Goal: Information Seeking & Learning: Find specific fact

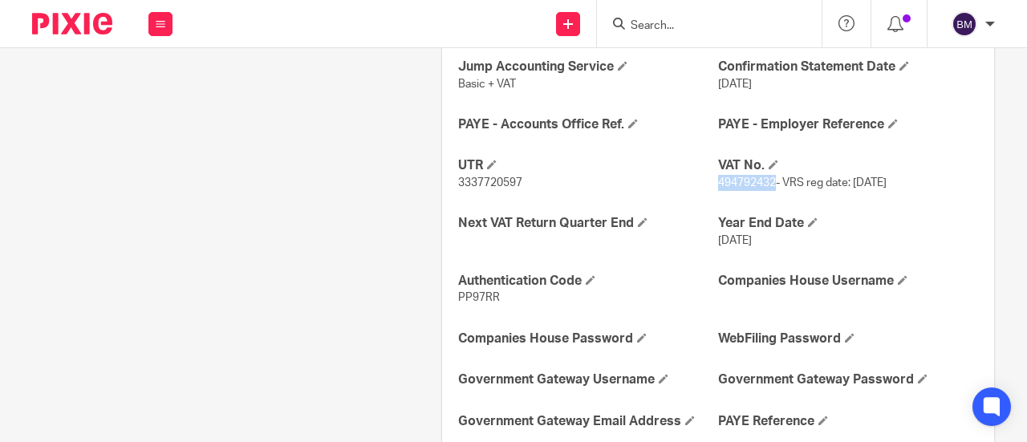
scroll to position [802, 0]
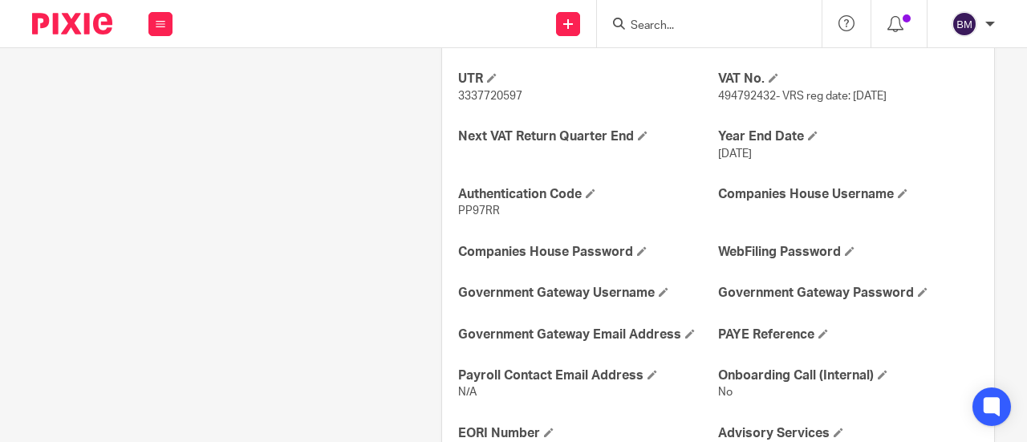
click at [844, 104] on div "Ongoing CoSec Client No Jump Registered Address No Company Incorporated On [DAT…" at bounding box center [718, 219] width 552 height 773
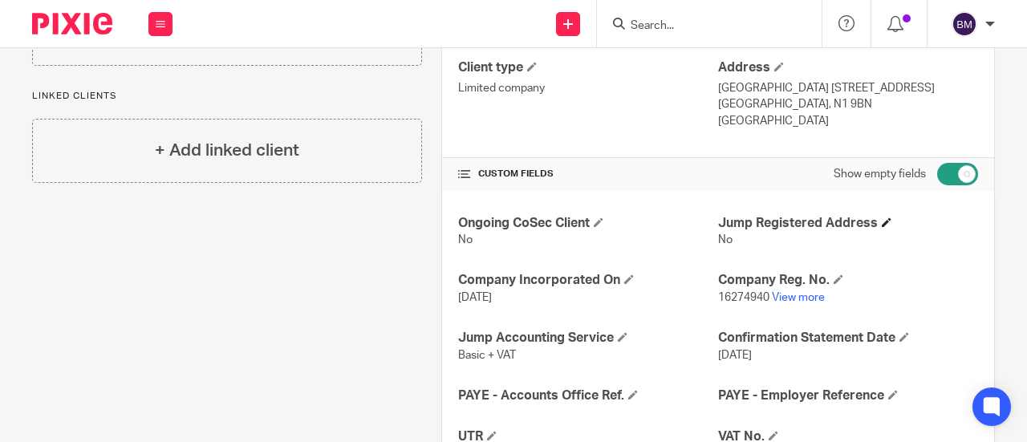
scroll to position [435, 0]
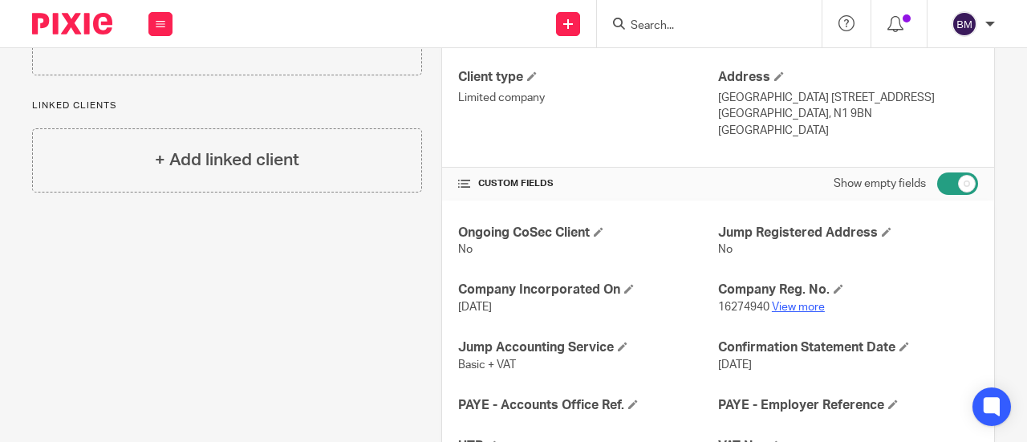
click at [799, 302] on link "View more" at bounding box center [798, 307] width 53 height 11
click at [674, 24] on input "Search" at bounding box center [701, 26] width 144 height 14
drag, startPoint x: 295, startPoint y: 16, endPoint x: 263, endPoint y: 2, distance: 35.2
click at [294, 15] on div "Send new email Create task Add client Get Support Contact Support Help Document…" at bounding box center [608, 23] width 838 height 47
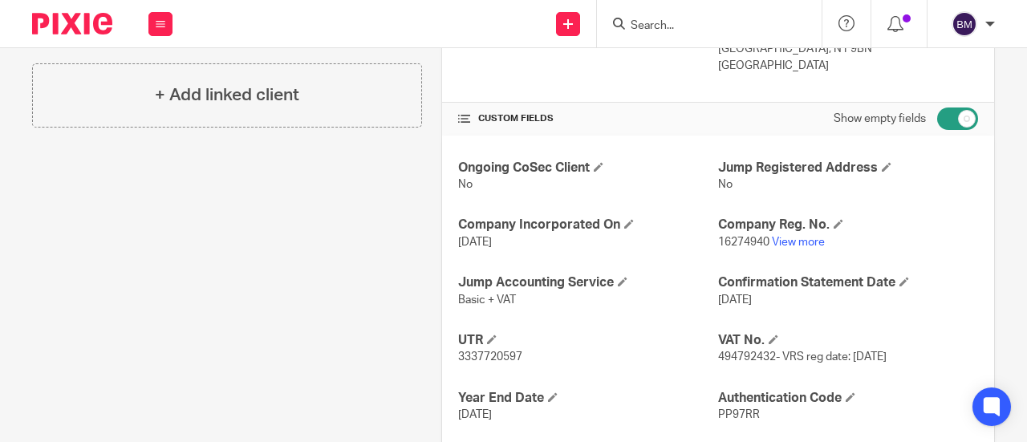
scroll to position [642, 0]
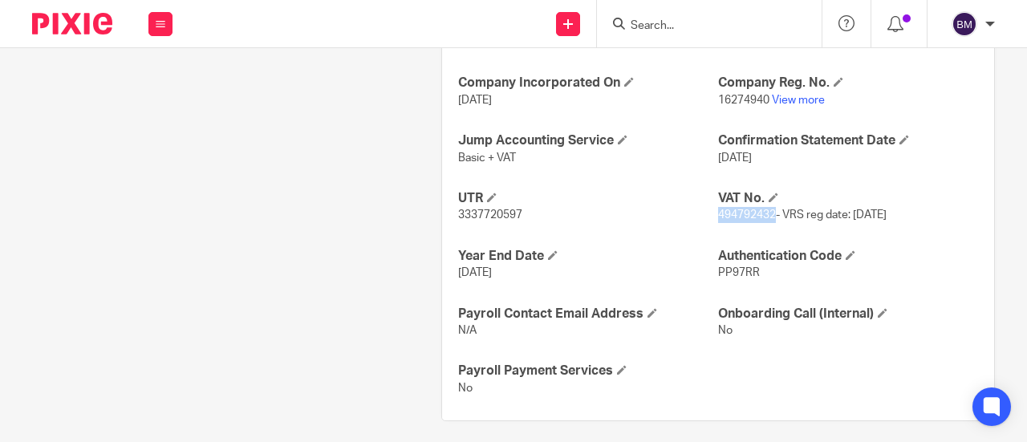
drag, startPoint x: 764, startPoint y: 215, endPoint x: 711, endPoint y: 214, distance: 53.0
click at [718, 210] on span "494792432- VRS reg date: [DATE]" at bounding box center [802, 214] width 168 height 11
drag, startPoint x: 725, startPoint y: 212, endPoint x: 653, endPoint y: 200, distance: 73.2
click at [653, 200] on h4 "UTR" at bounding box center [588, 198] width 260 height 17
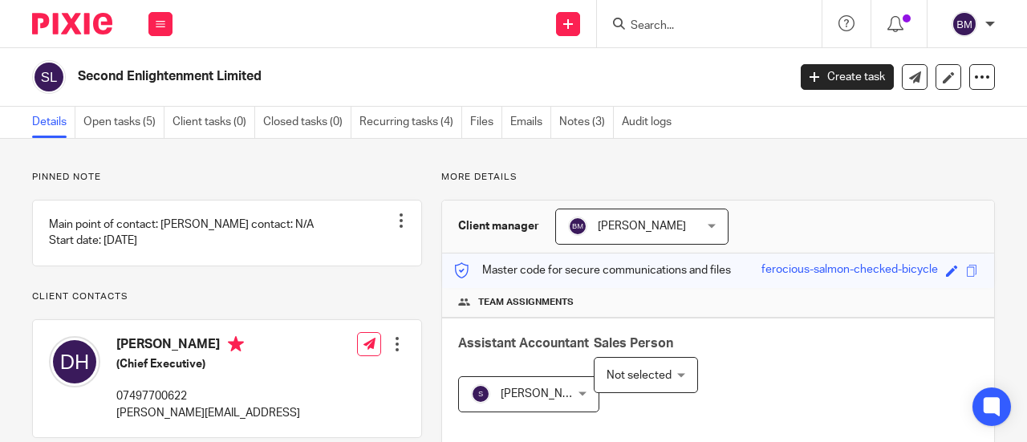
click at [705, 30] on input "Search" at bounding box center [701, 26] width 144 height 14
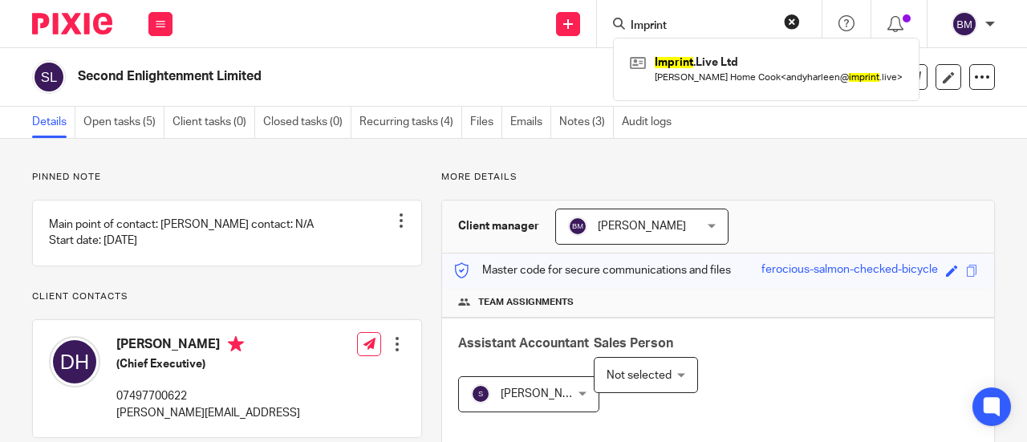
type input "Imprint"
click button "submit" at bounding box center [0, 0] width 0 height 0
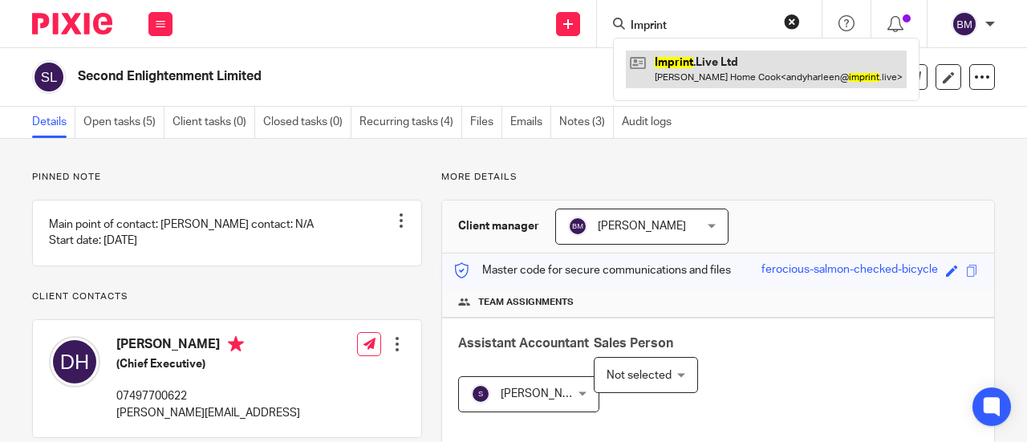
click at [756, 65] on link at bounding box center [766, 69] width 281 height 37
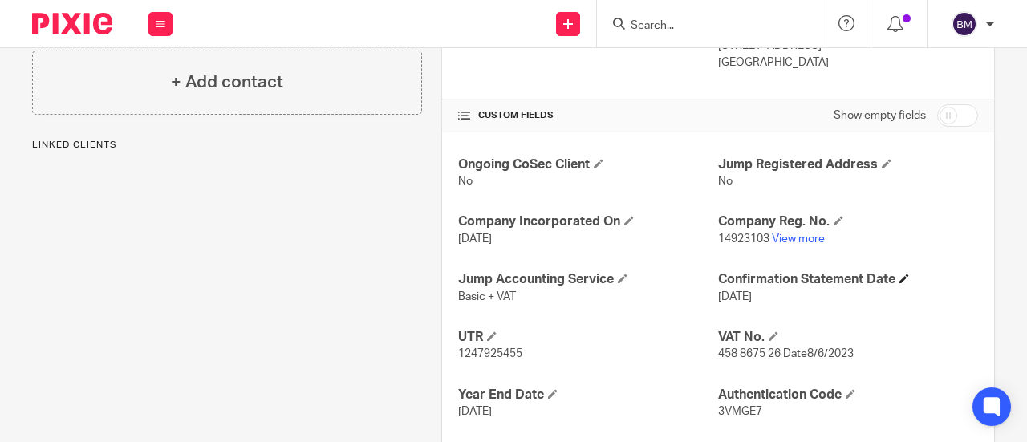
scroll to position [562, 0]
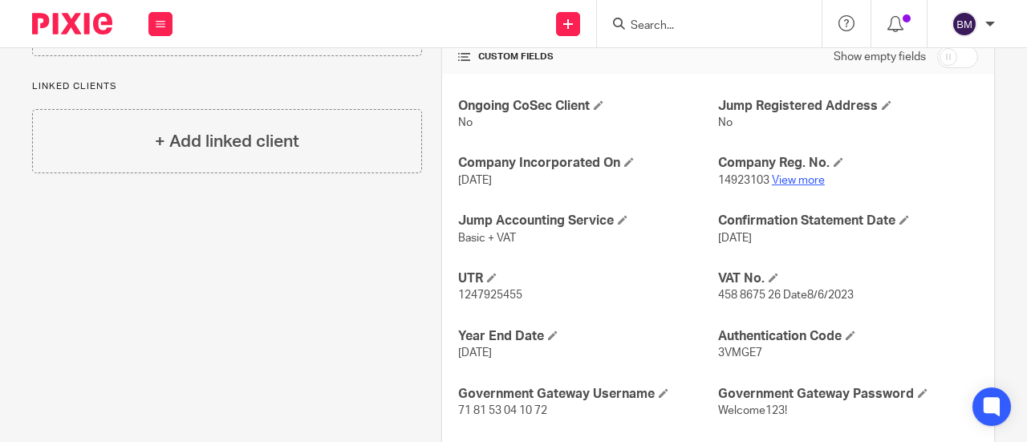
click at [800, 179] on link "View more" at bounding box center [798, 180] width 53 height 11
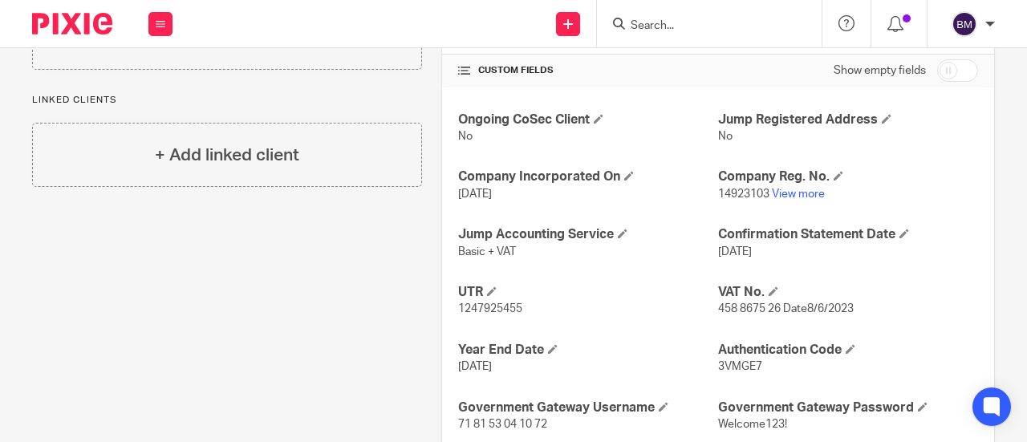
scroll to position [642, 0]
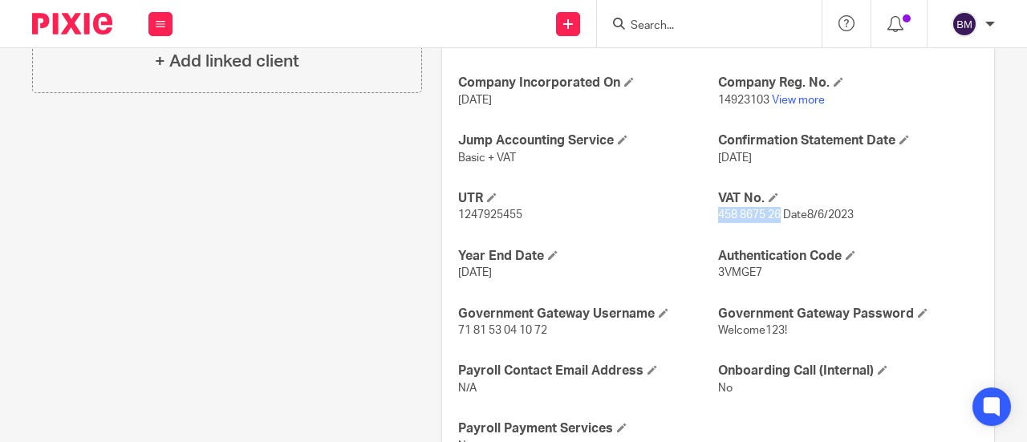
drag, startPoint x: 773, startPoint y: 210, endPoint x: 712, endPoint y: 207, distance: 61.1
click at [718, 209] on span "458 8675 26 Date8/6/2023" at bounding box center [786, 214] width 136 height 11
copy span "458 8675 26"
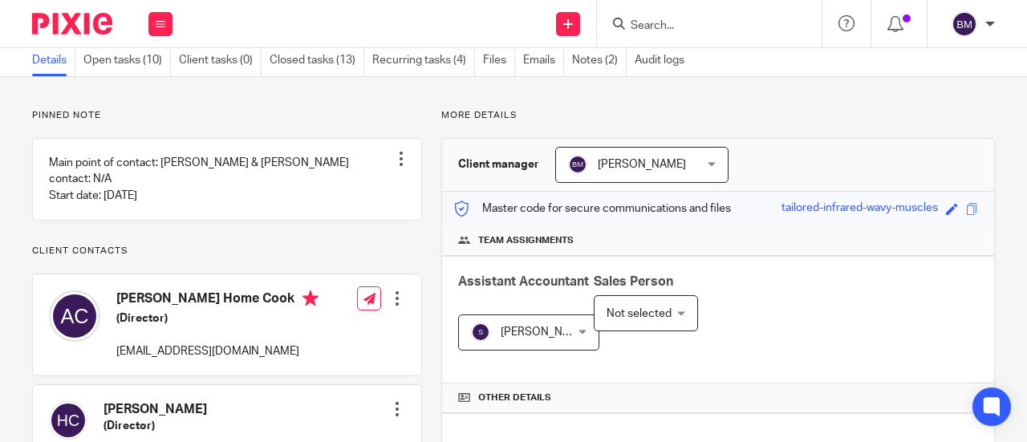
scroll to position [0, 0]
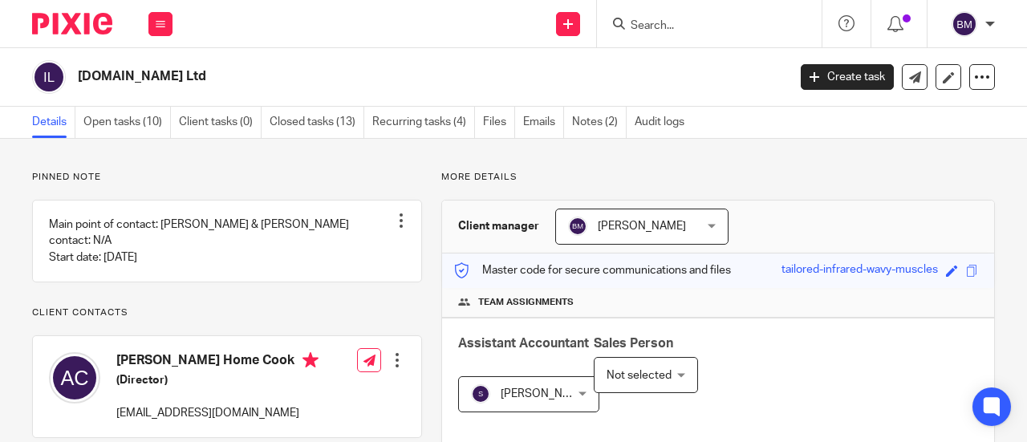
click at [684, 27] on input "Search" at bounding box center [701, 26] width 144 height 14
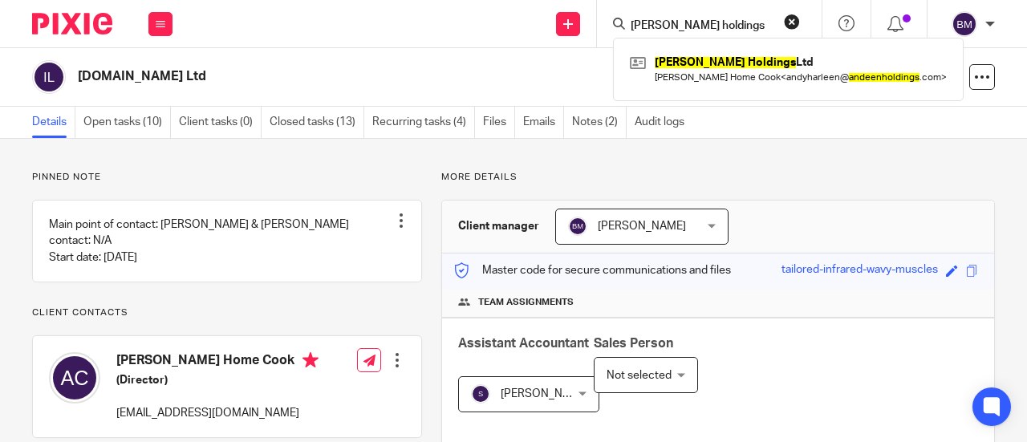
type input "Andeen holdings"
click button "submit" at bounding box center [0, 0] width 0 height 0
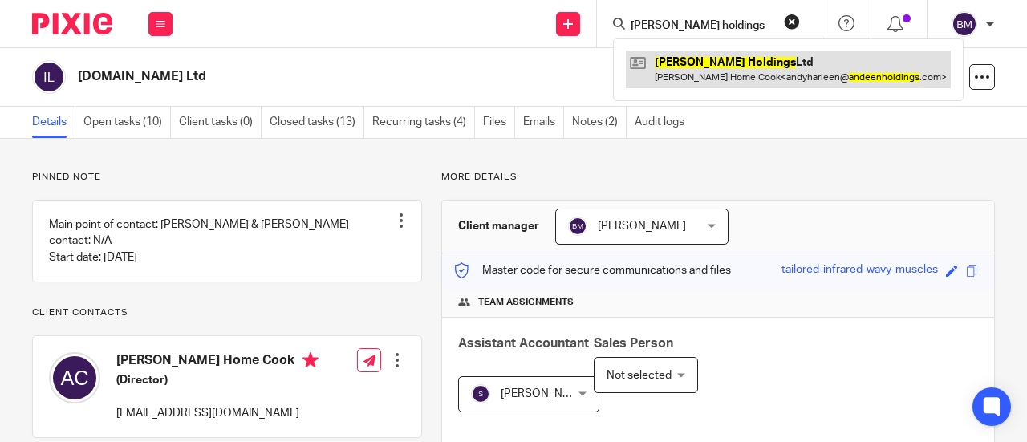
click at [741, 70] on link at bounding box center [788, 69] width 325 height 37
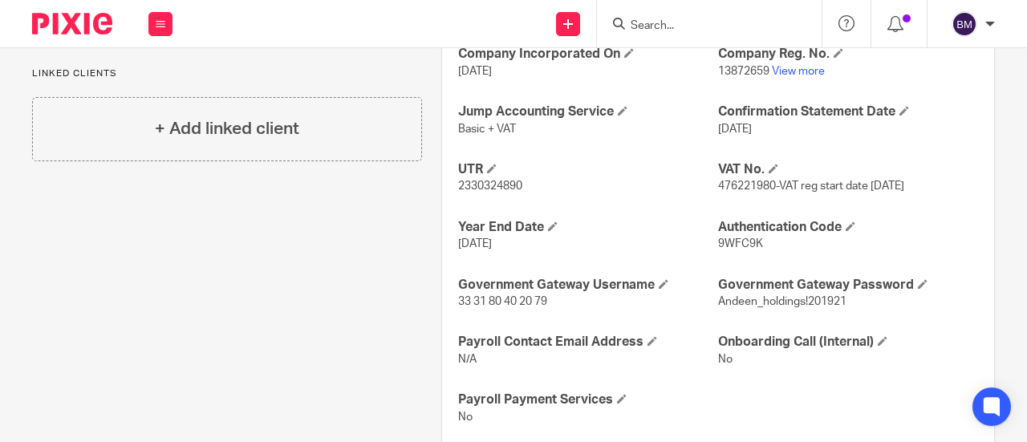
scroll to position [708, 0]
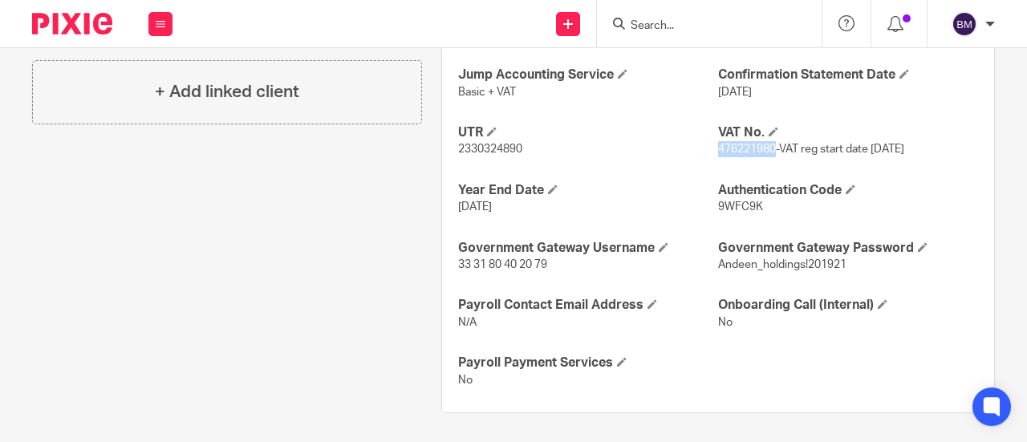
drag, startPoint x: 766, startPoint y: 146, endPoint x: 714, endPoint y: 144, distance: 52.2
click at [718, 144] on span "476221980-VAT reg start date [DATE]" at bounding box center [811, 149] width 186 height 11
copy span "476221980"
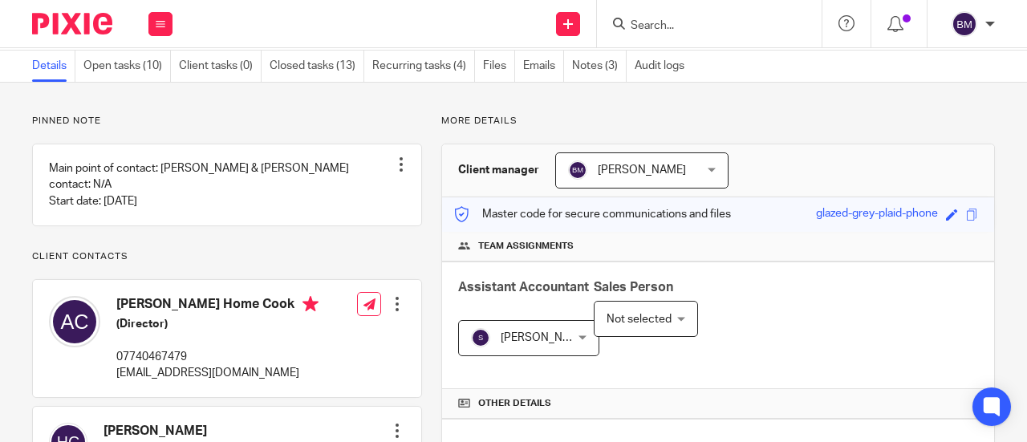
scroll to position [0, 0]
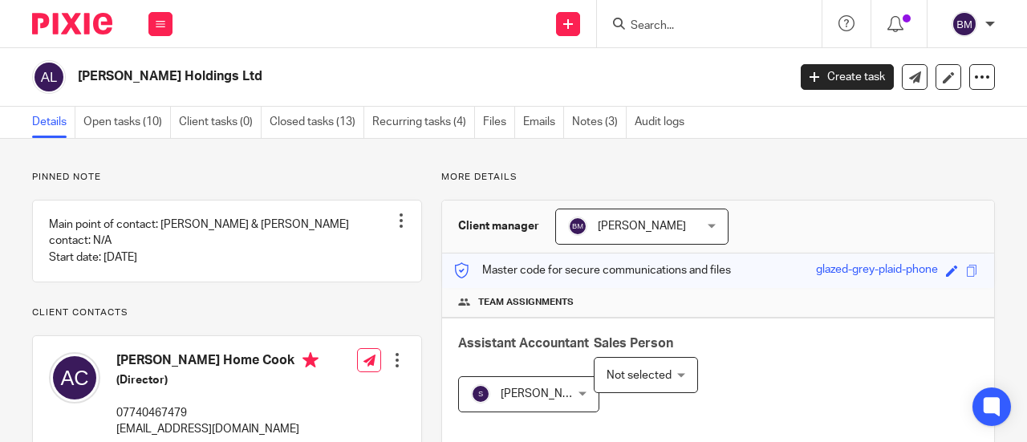
click at [679, 20] on input "Search" at bounding box center [701, 26] width 144 height 14
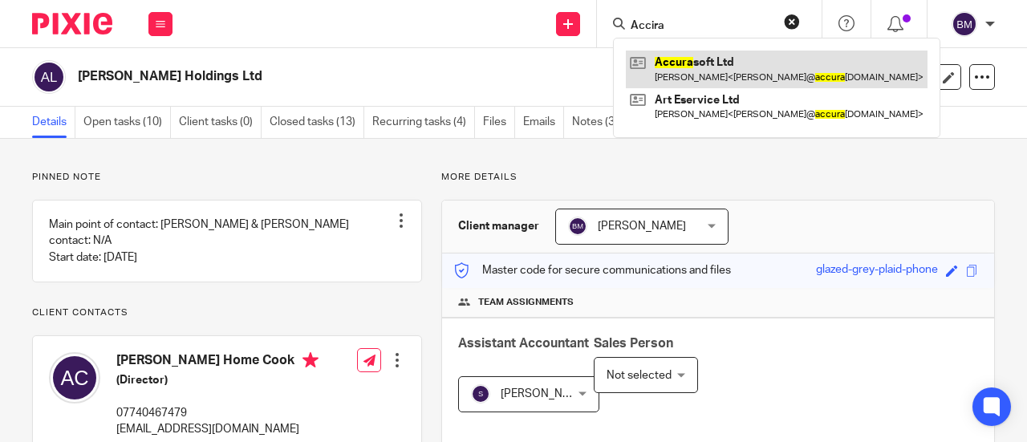
type input "Accira"
click at [710, 61] on link at bounding box center [777, 69] width 302 height 37
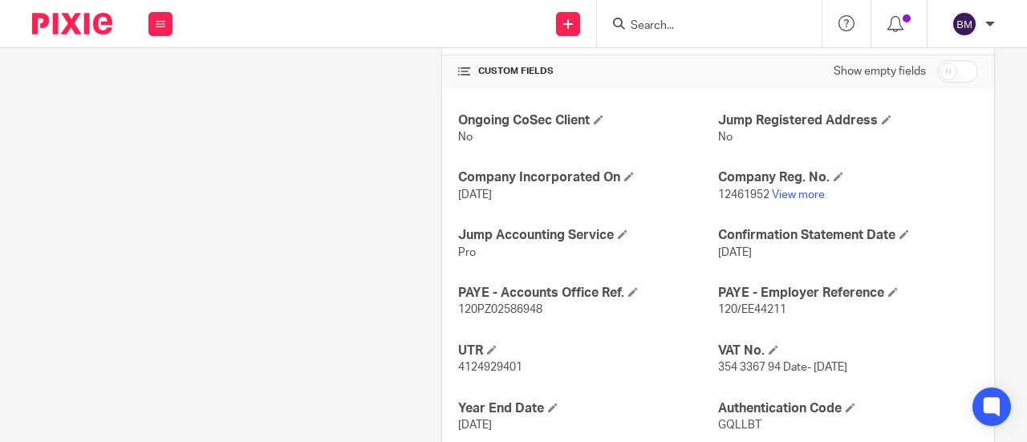
scroll to position [562, 0]
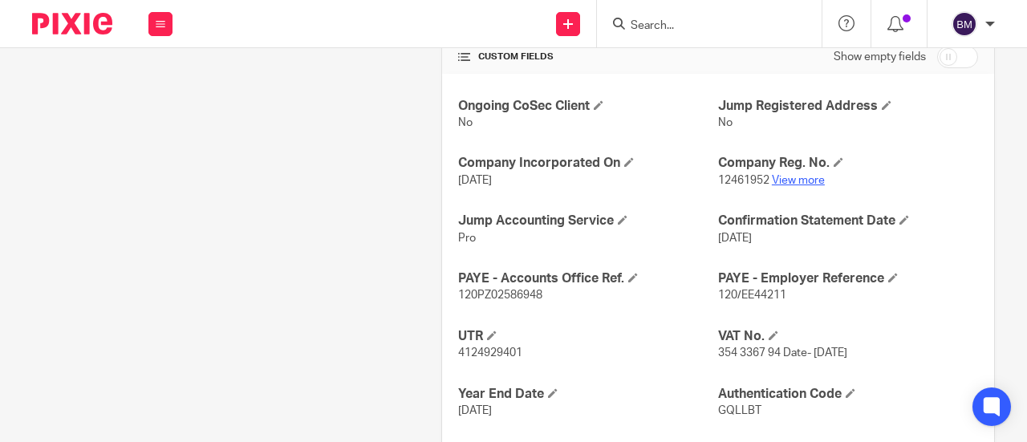
click at [781, 175] on link "View more" at bounding box center [798, 180] width 53 height 11
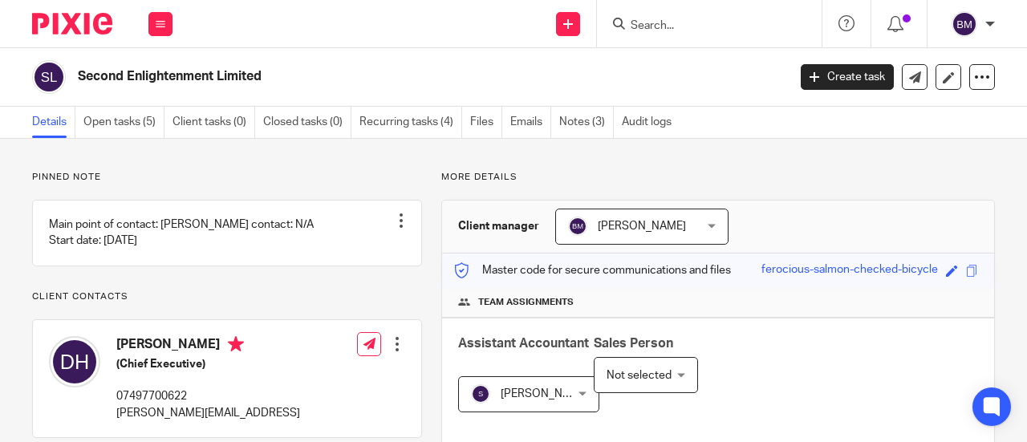
scroll to position [642, 0]
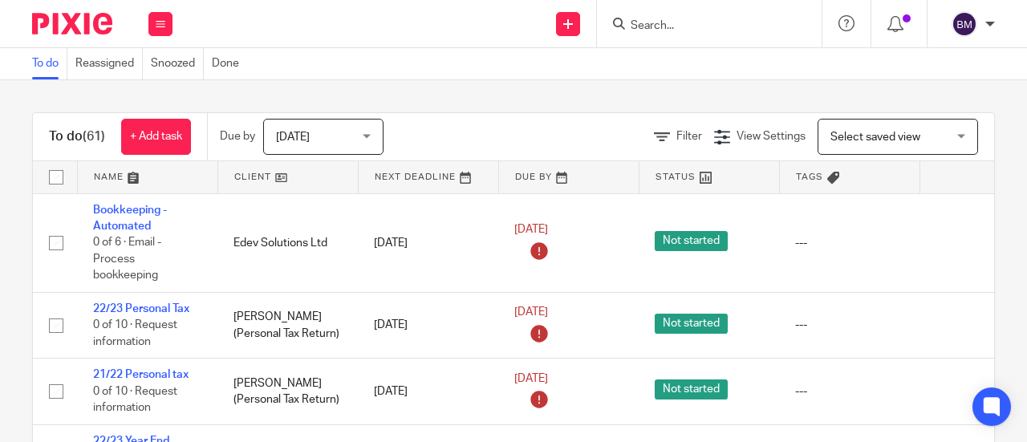
click at [662, 27] on input "Search" at bounding box center [701, 26] width 144 height 14
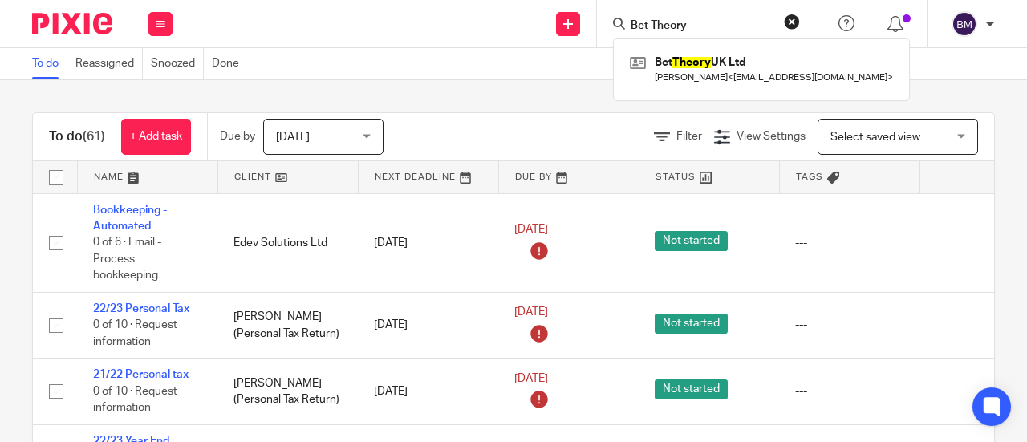
type input "Bet Theory"
click button "submit" at bounding box center [0, 0] width 0 height 0
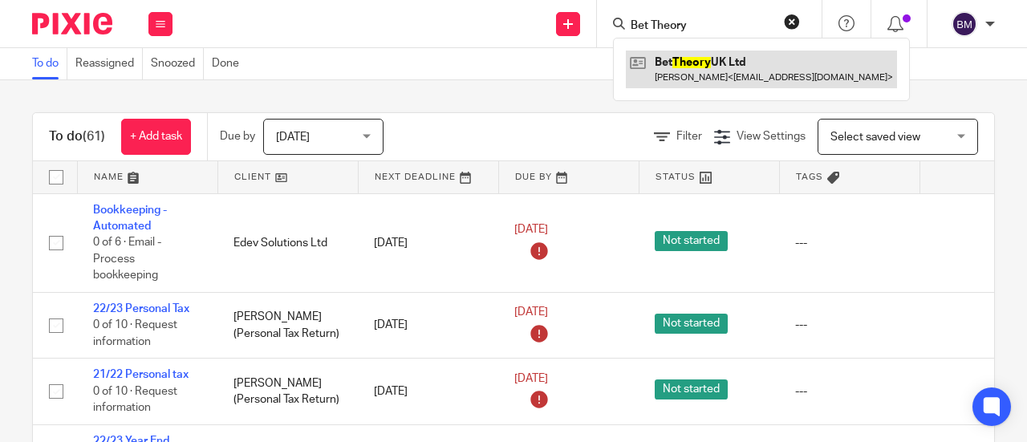
click at [706, 72] on link at bounding box center [761, 69] width 271 height 37
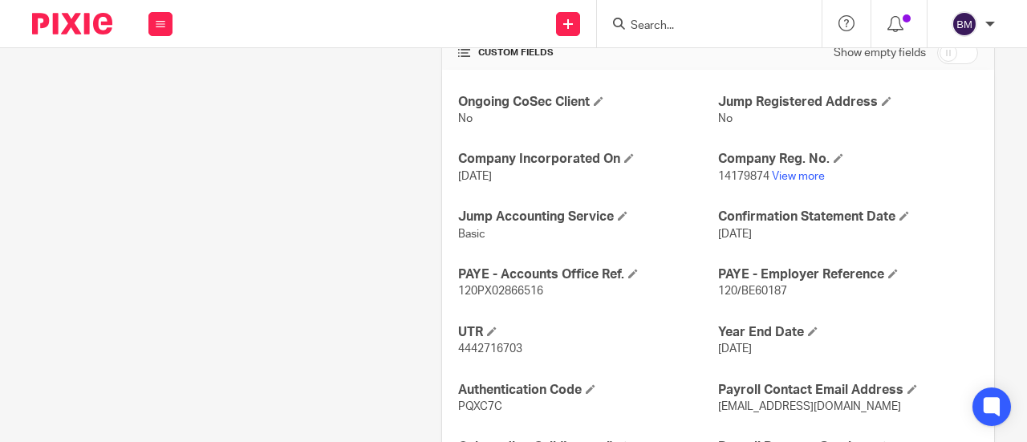
scroll to position [409, 0]
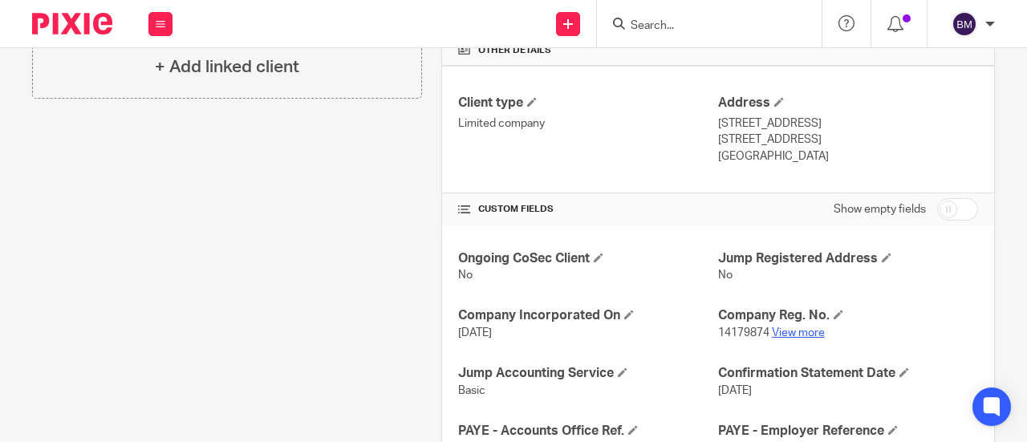
click at [785, 327] on link "View more" at bounding box center [798, 332] width 53 height 11
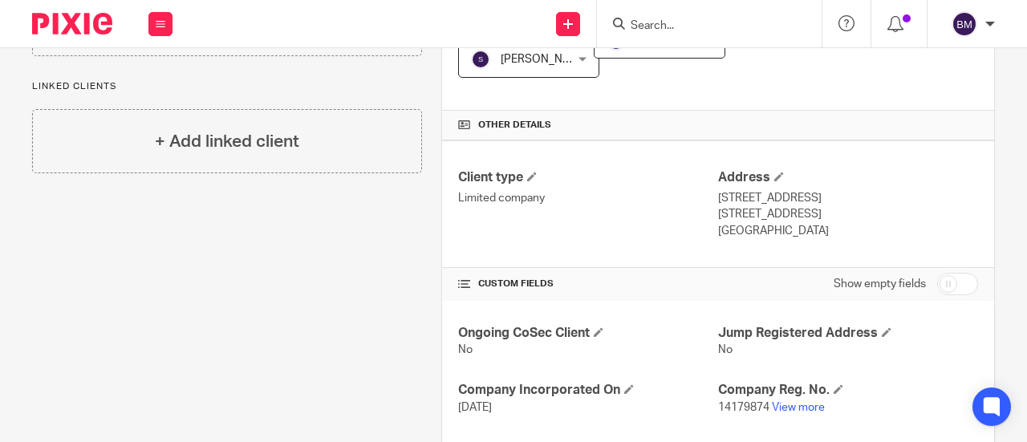
scroll to position [489, 0]
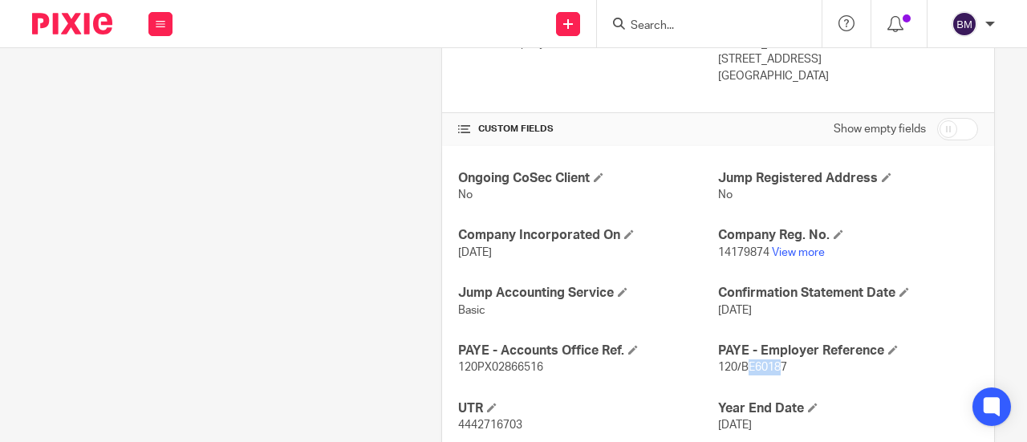
click at [756, 363] on span "120/BE60187" at bounding box center [752, 367] width 69 height 11
click at [783, 364] on p "120/BE60187" at bounding box center [848, 367] width 260 height 16
drag, startPoint x: 778, startPoint y: 364, endPoint x: 735, endPoint y: 367, distance: 43.4
click at [735, 367] on span "120/BE60187" at bounding box center [752, 367] width 69 height 11
copy span "BE60187"
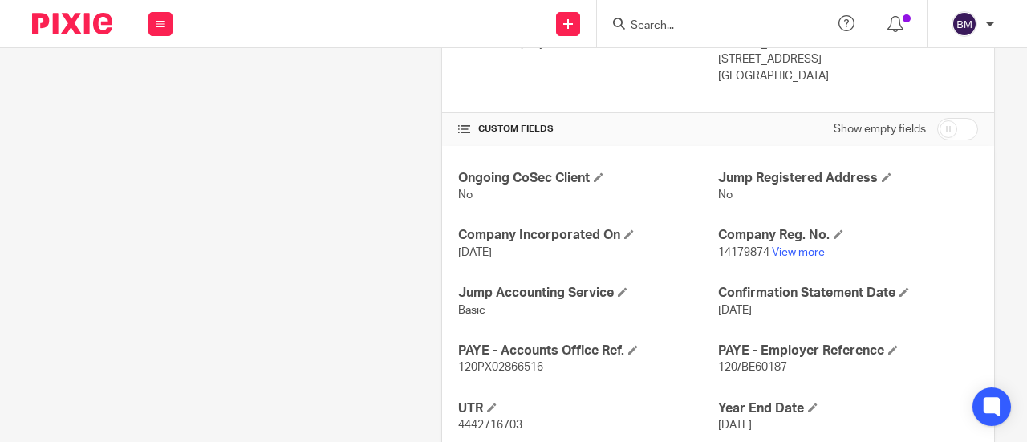
click at [613, 306] on p "Basic" at bounding box center [588, 310] width 260 height 16
drag, startPoint x: 541, startPoint y: 363, endPoint x: 451, endPoint y: 365, distance: 89.9
click at [451, 365] on div "Ongoing CoSec Client No Jump Registered Address No Company Incorporated On 17 J…" at bounding box center [718, 360] width 552 height 428
copy span "120PX02866516"
click at [690, 30] on form at bounding box center [714, 24] width 171 height 20
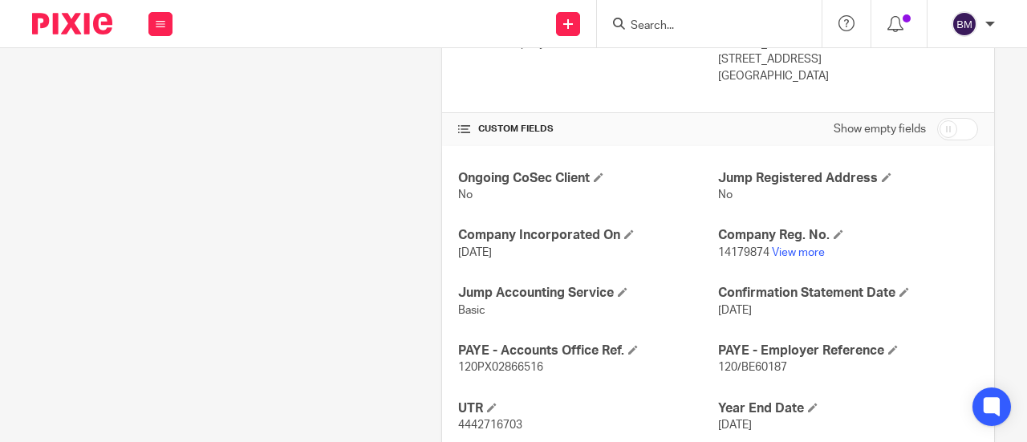
click at [650, 30] on input "Search" at bounding box center [701, 26] width 144 height 14
click at [656, 29] on input "Search" at bounding box center [701, 26] width 144 height 14
drag, startPoint x: 777, startPoint y: 17, endPoint x: 751, endPoint y: 26, distance: 27.4
click at [756, 26] on form at bounding box center [714, 24] width 171 height 20
click at [711, 26] on input "Search" at bounding box center [701, 26] width 144 height 14
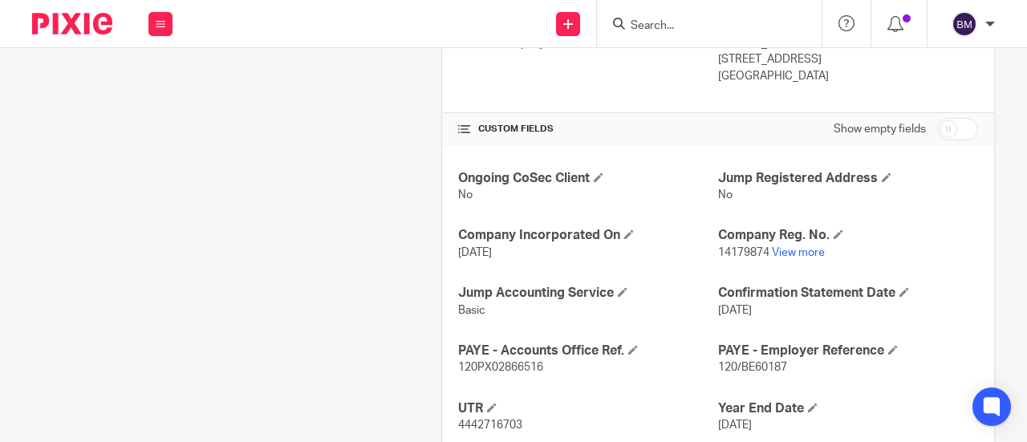
click at [708, 26] on input "Search" at bounding box center [701, 26] width 144 height 14
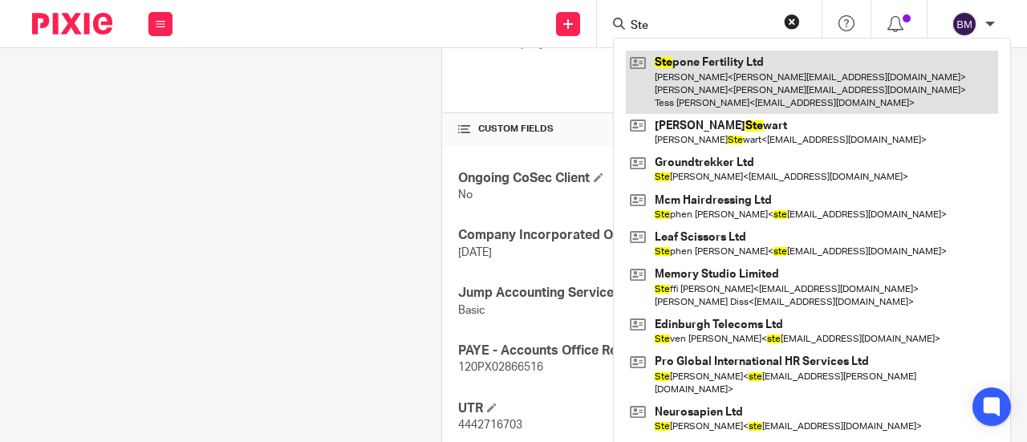
type input "Ste"
click at [711, 60] on link at bounding box center [812, 82] width 372 height 63
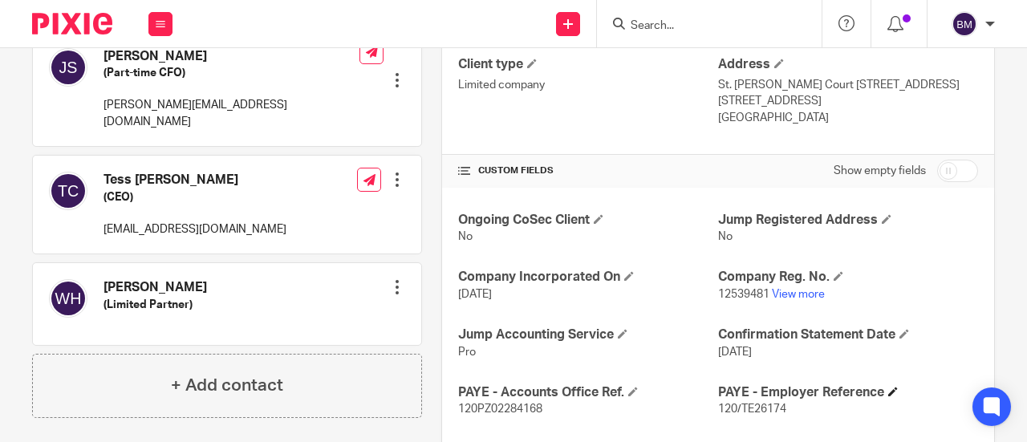
scroll to position [481, 0]
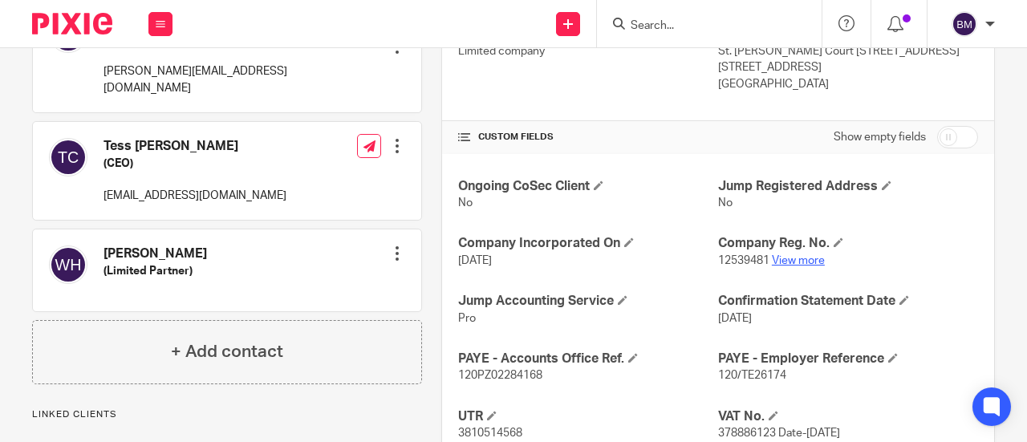
click at [778, 257] on link "View more" at bounding box center [798, 260] width 53 height 11
click at [782, 258] on link "View more" at bounding box center [798, 260] width 53 height 11
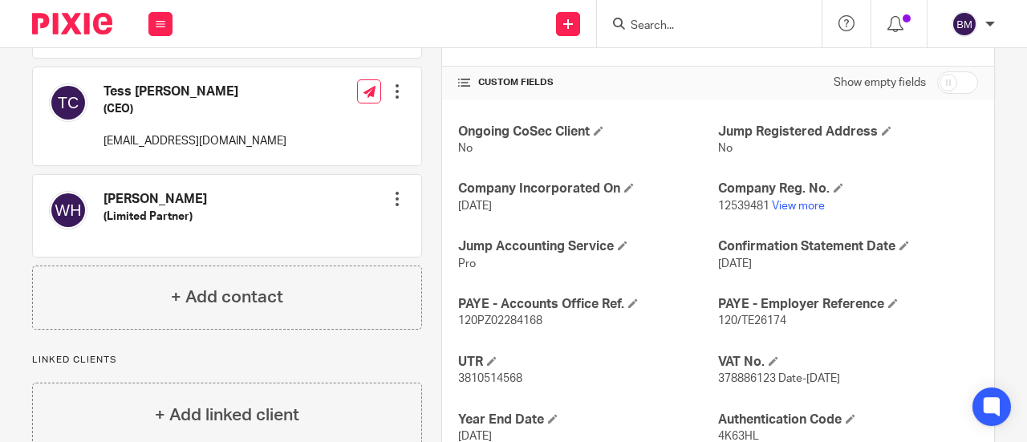
scroll to position [562, 0]
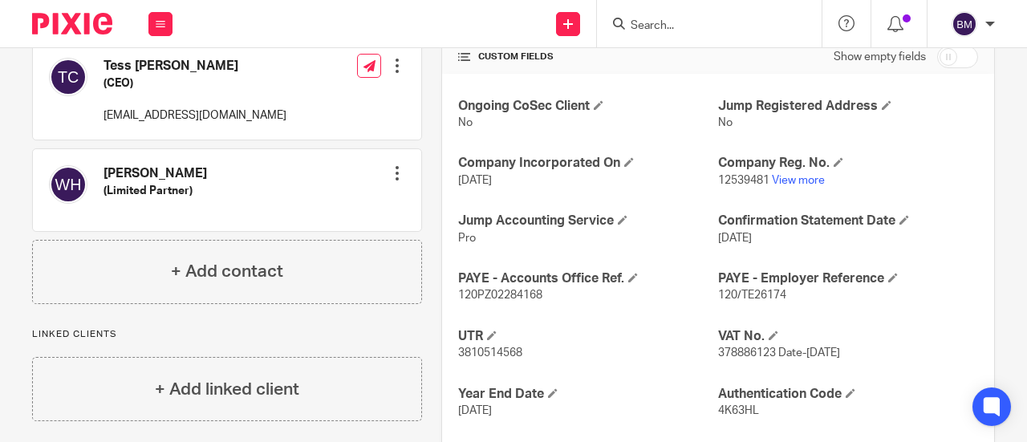
click at [708, 22] on input "Search" at bounding box center [701, 26] width 144 height 14
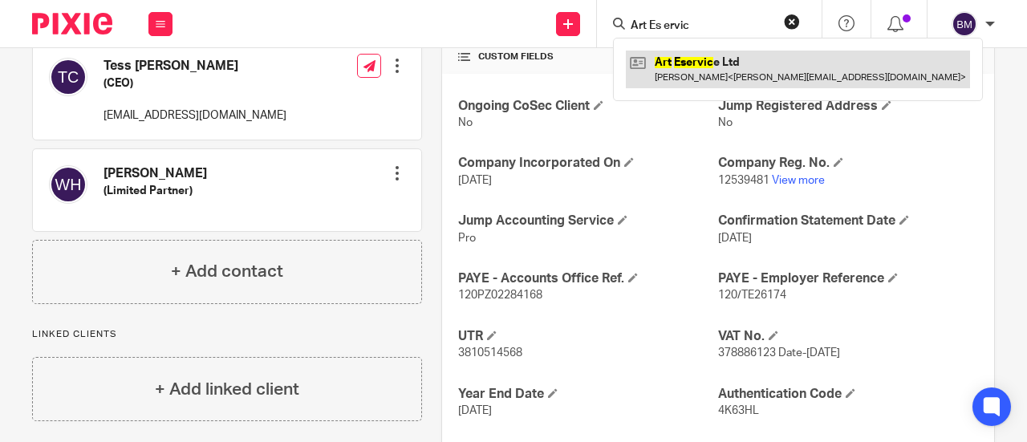
type input "Art Es ervic"
click at [690, 63] on link at bounding box center [798, 69] width 344 height 37
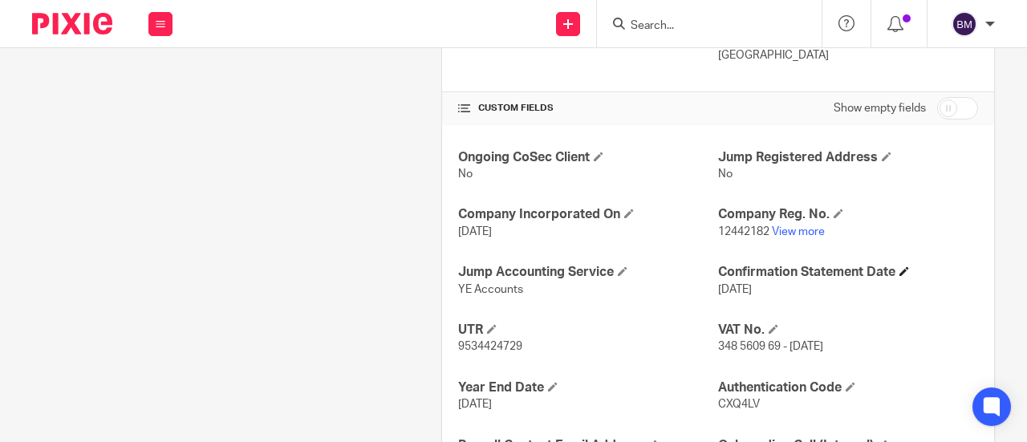
scroll to position [562, 0]
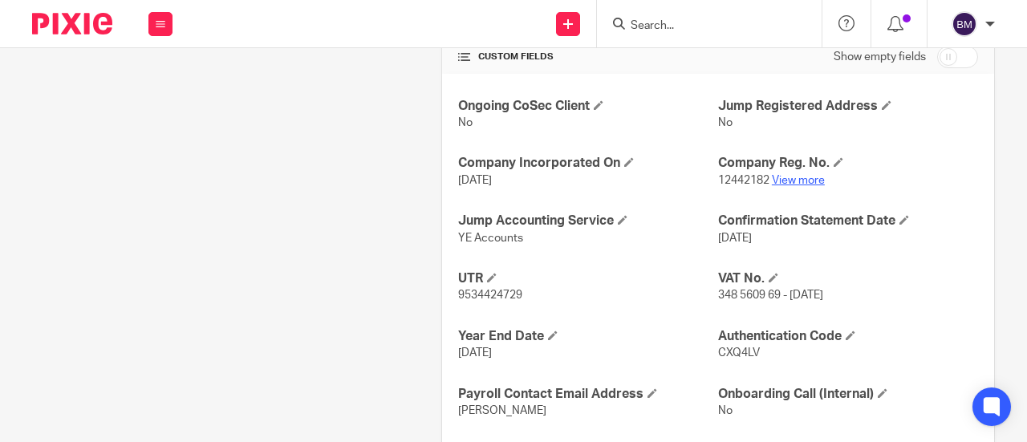
click at [814, 179] on link "View more" at bounding box center [798, 180] width 53 height 11
click at [706, 23] on input "Search" at bounding box center [701, 26] width 144 height 14
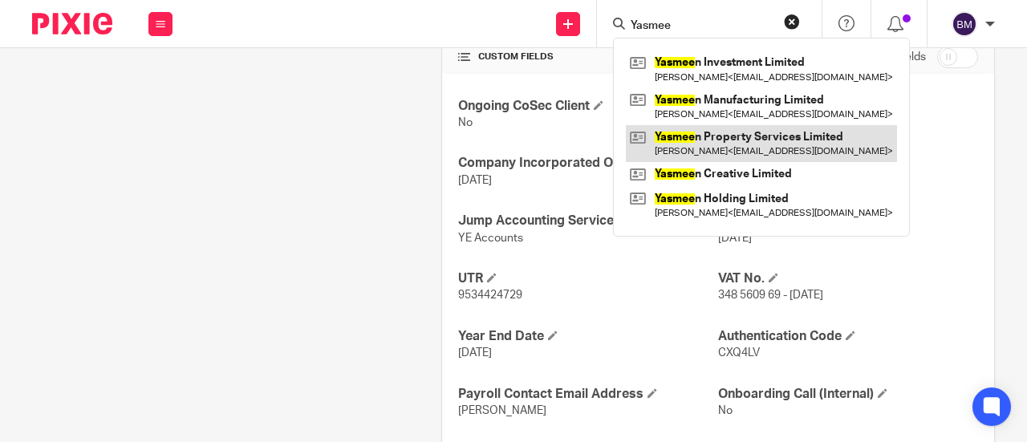
type input "Yasmee"
click at [745, 140] on link at bounding box center [761, 143] width 271 height 37
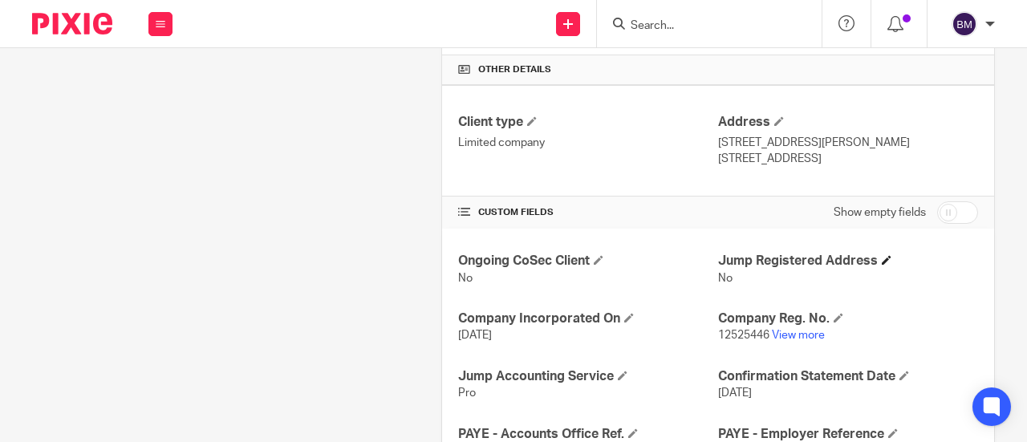
scroll to position [481, 0]
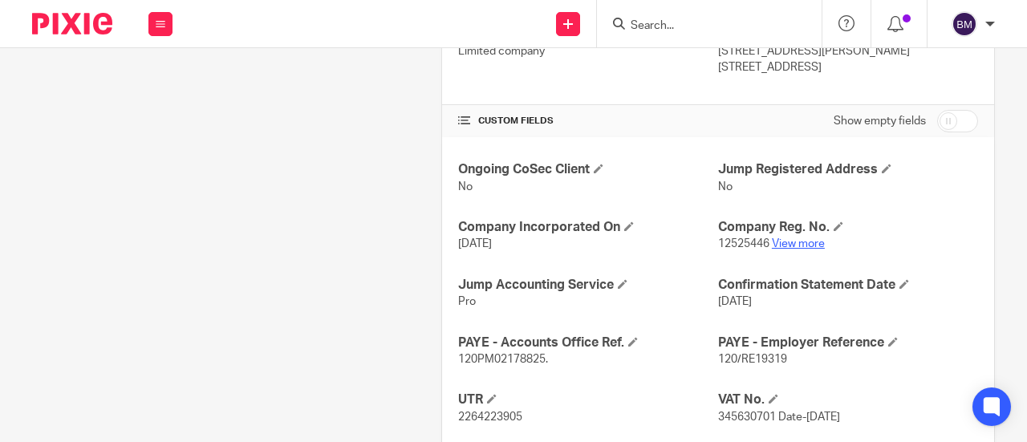
click at [780, 250] on link "View more" at bounding box center [798, 243] width 53 height 11
click at [677, 23] on input "Search" at bounding box center [701, 26] width 144 height 14
